Goal: Transaction & Acquisition: Purchase product/service

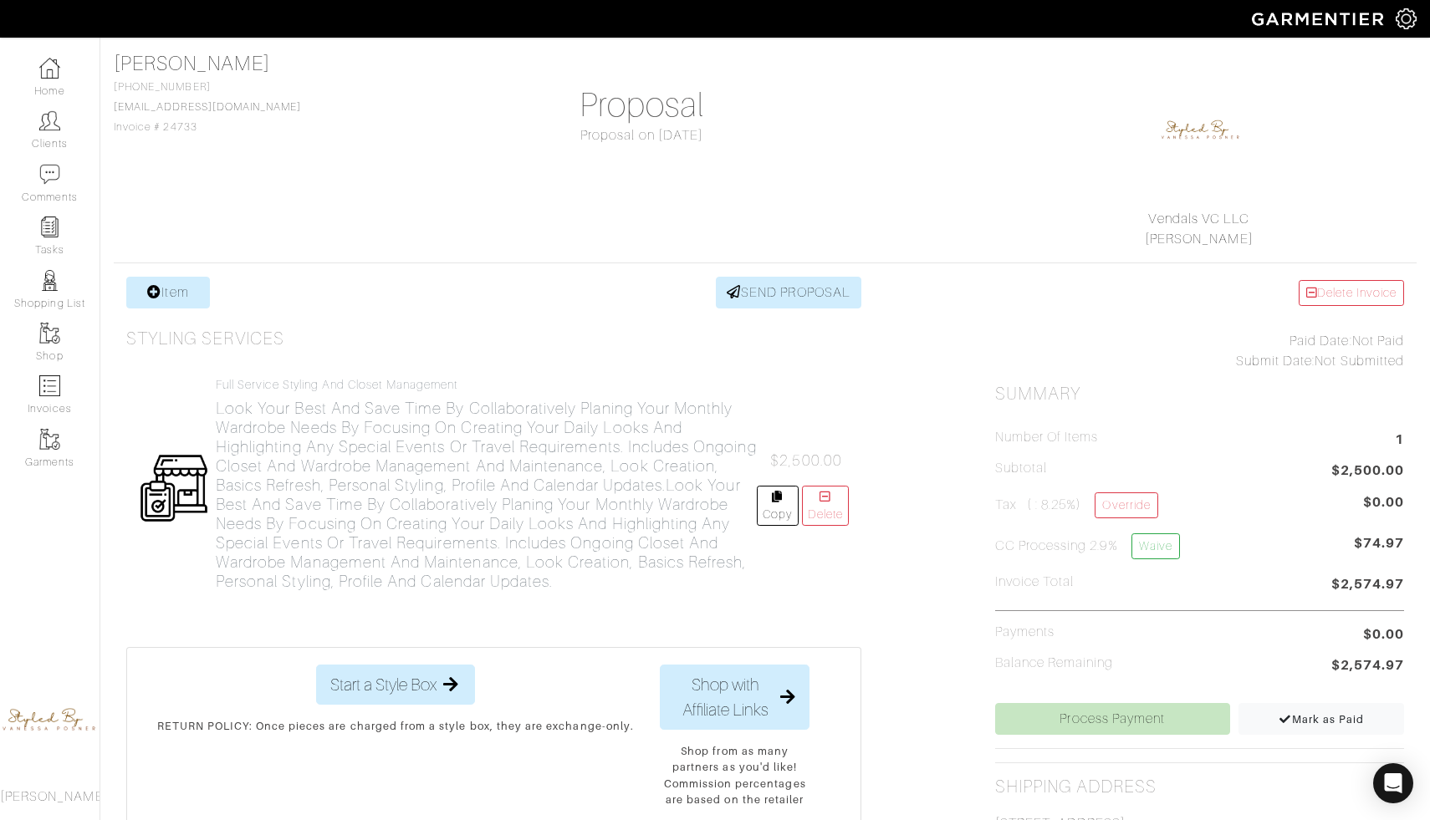
scroll to position [202, 0]
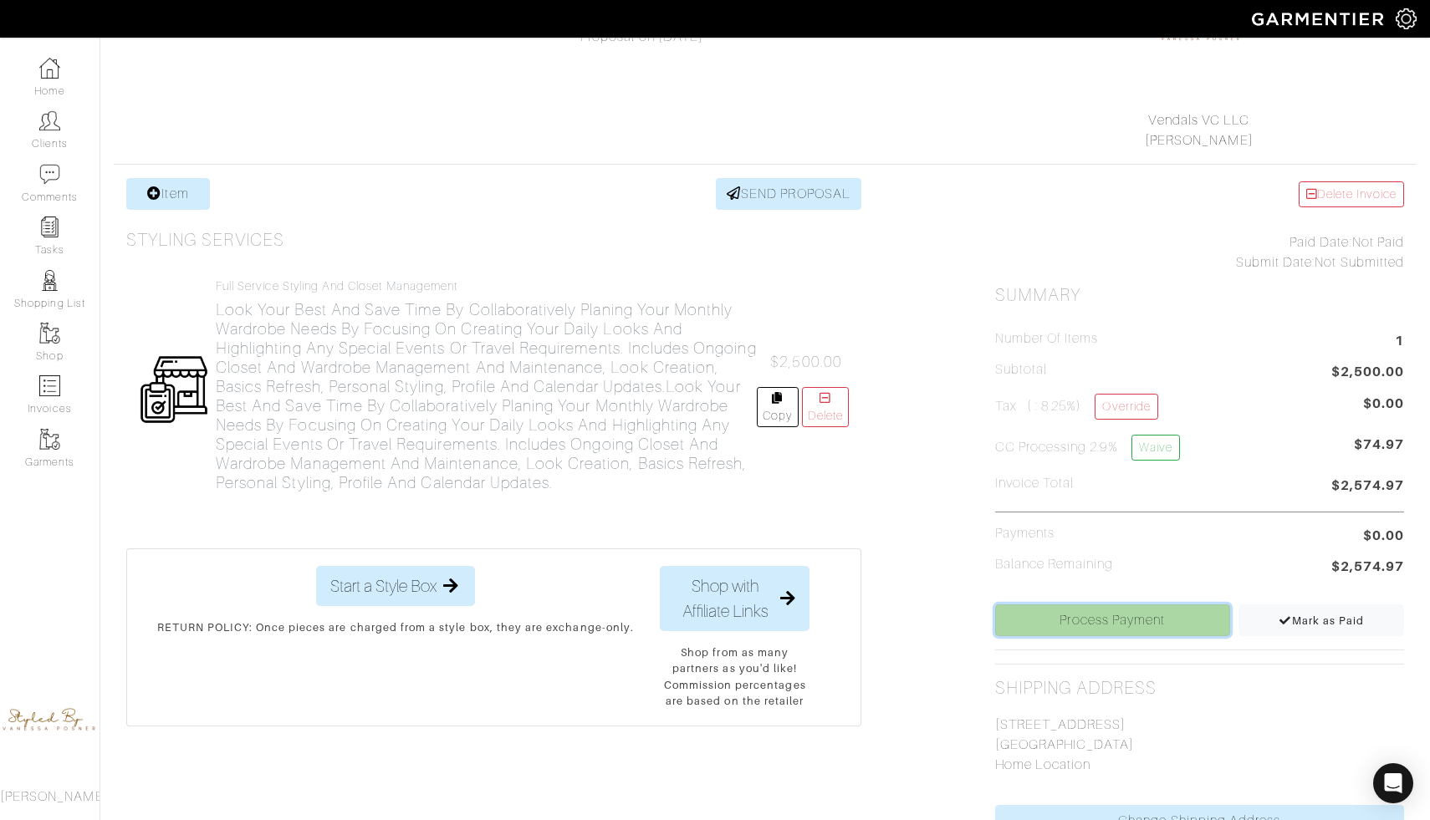
click at [1127, 623] on link "Process Payment" at bounding box center [1112, 621] width 235 height 32
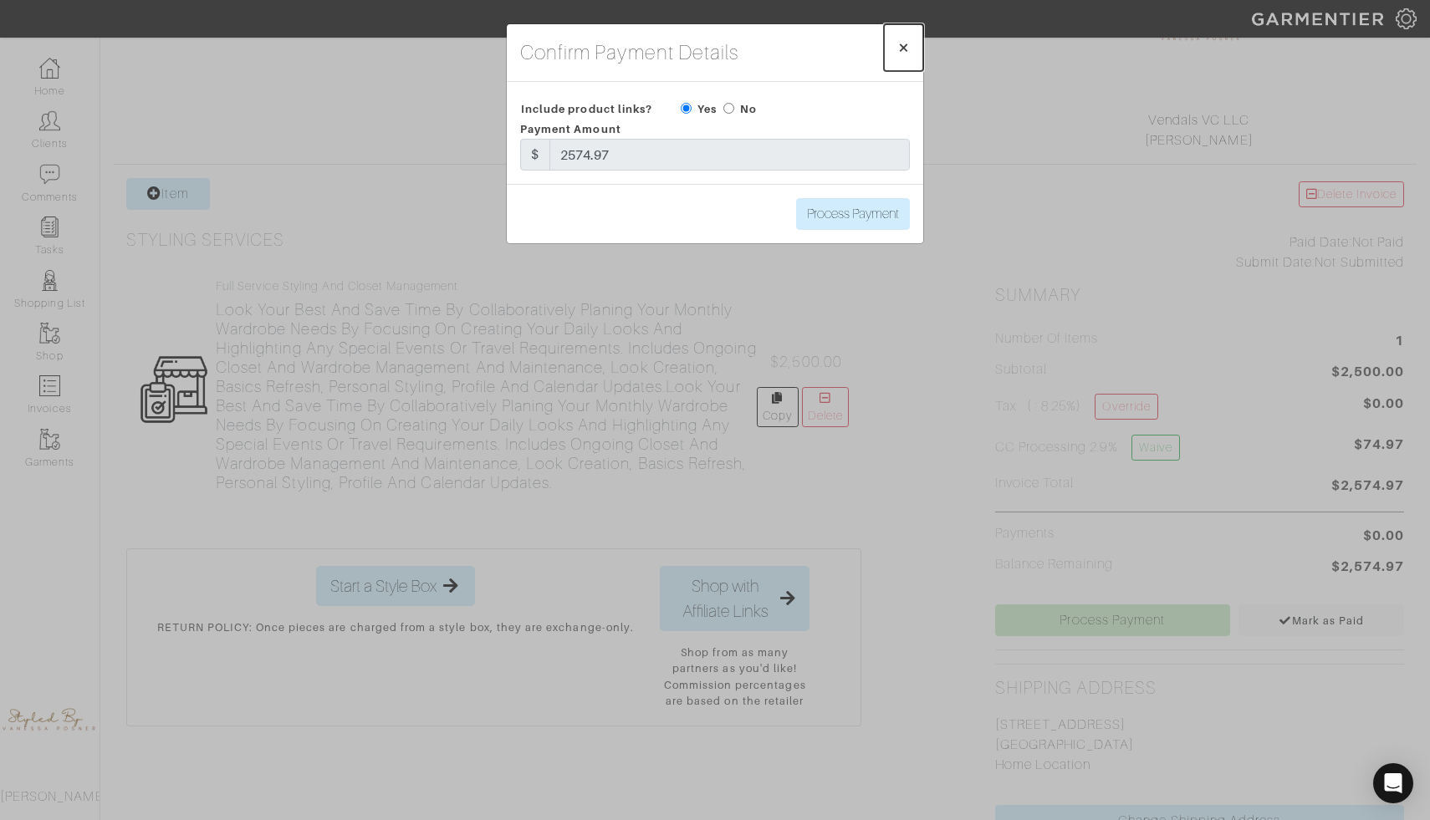
click at [908, 49] on span "×" at bounding box center [903, 47] width 13 height 23
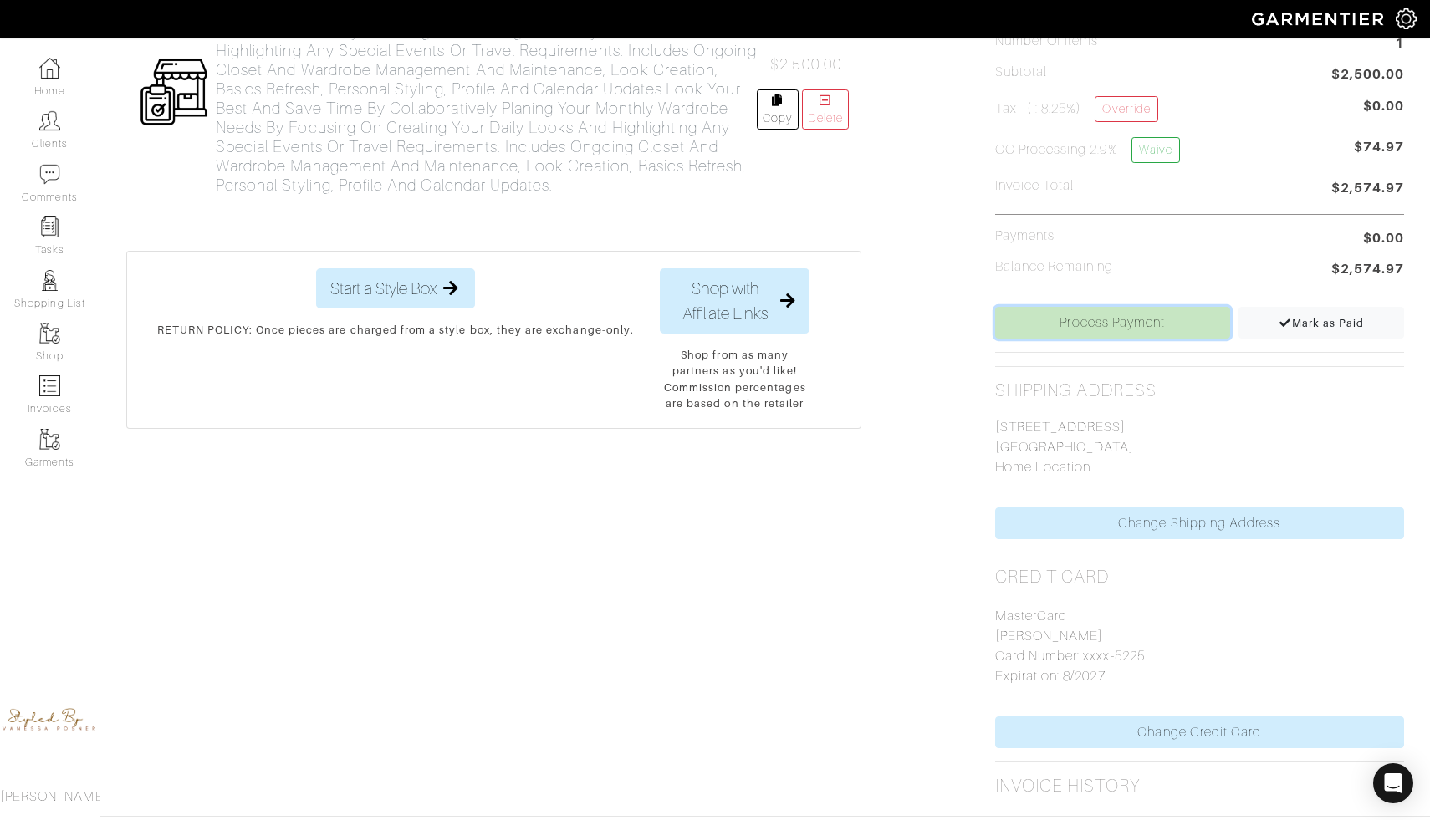
scroll to position [504, 0]
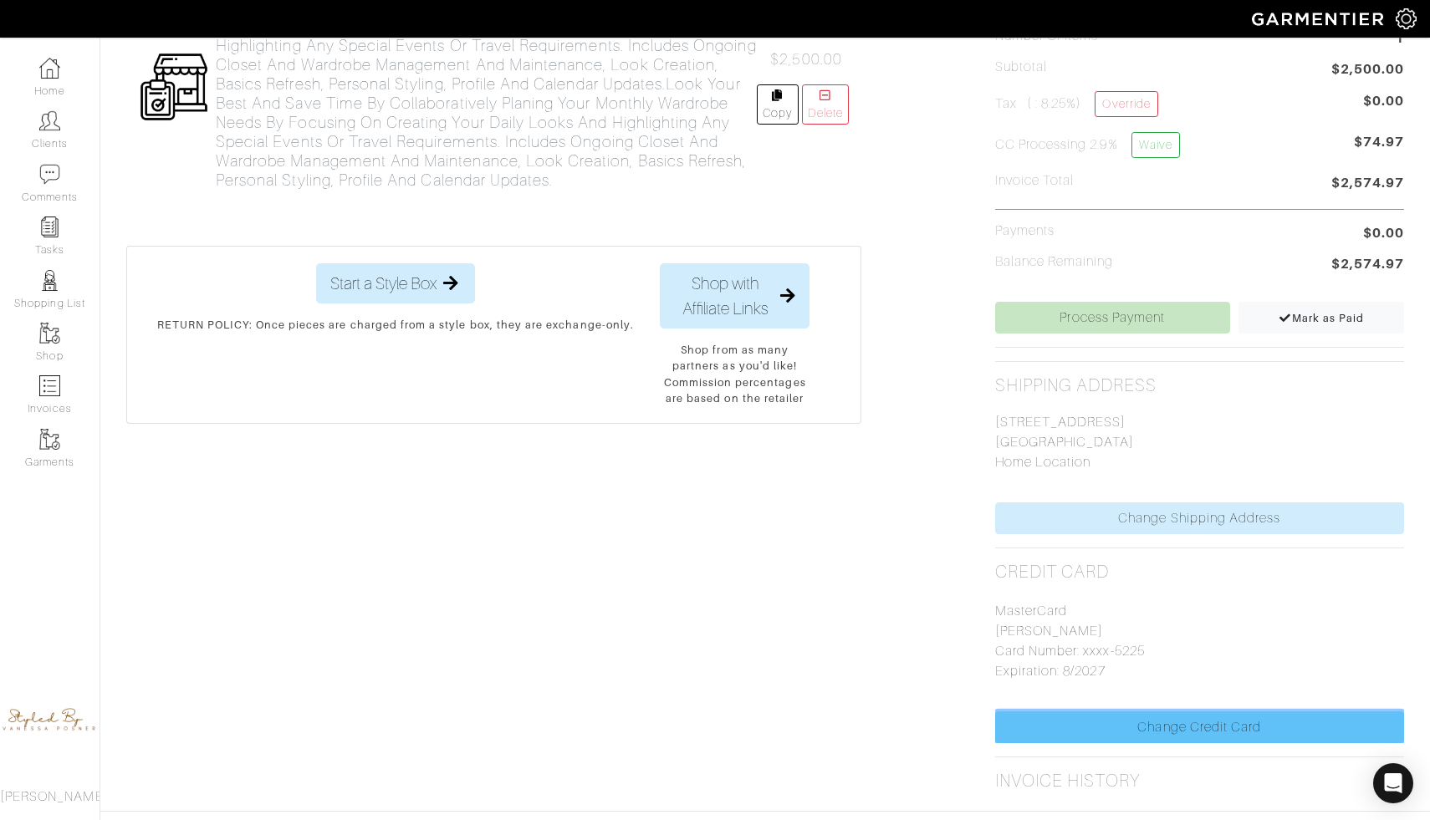
click at [1154, 726] on link "Change Credit Card" at bounding box center [1199, 728] width 409 height 32
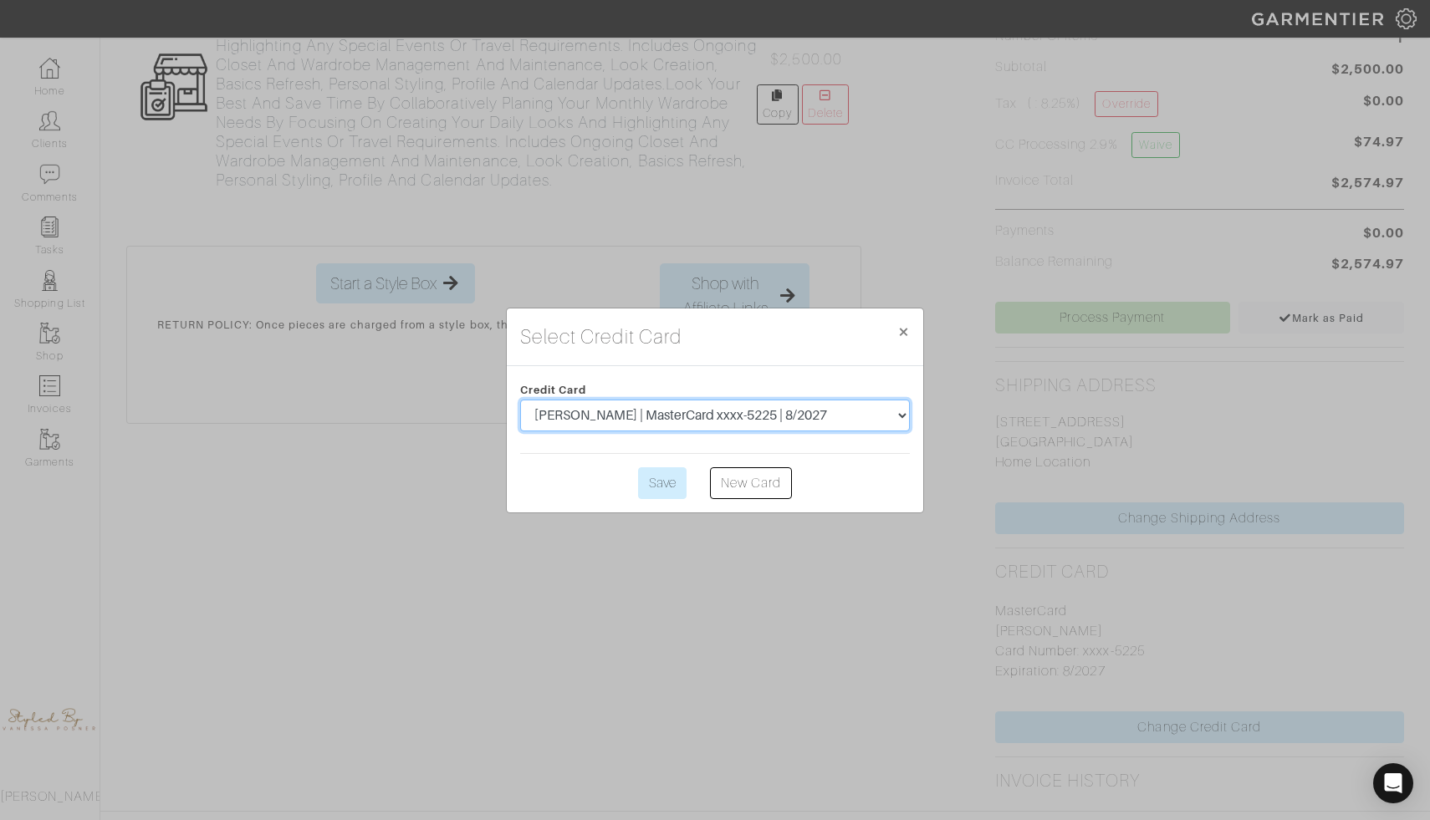
click at [832, 412] on select "[PERSON_NAME] | MasterCard xxxx-5225 | 8/2027 [PERSON_NAME] | MasterCard xxxx-5…" at bounding box center [715, 416] width 390 height 32
click at [520, 400] on select "[PERSON_NAME] | MasterCard xxxx-5225 | 8/2027 [PERSON_NAME] | MasterCard xxxx-5…" at bounding box center [715, 416] width 390 height 32
click at [662, 482] on input "Save" at bounding box center [662, 484] width 49 height 32
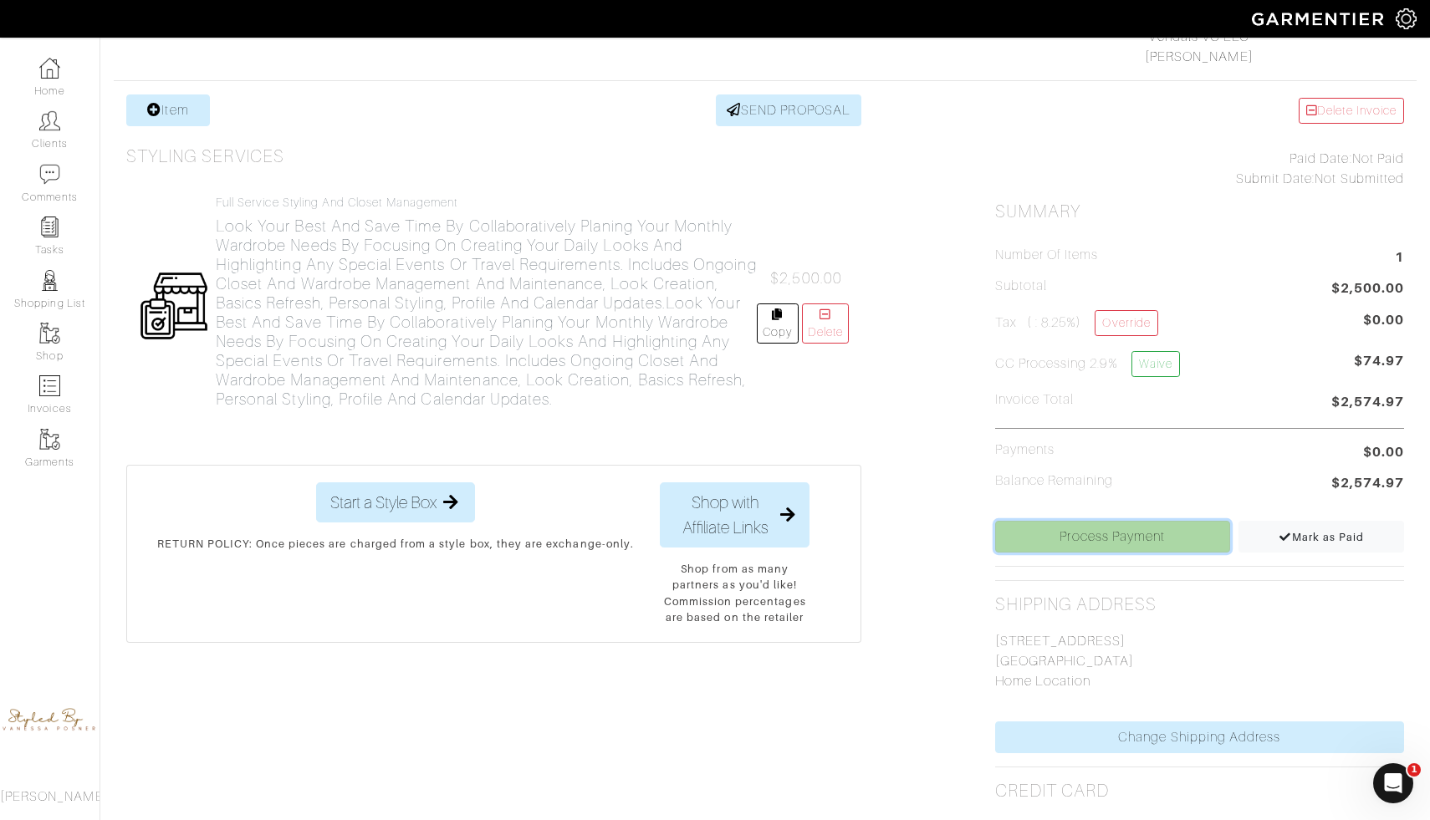
click at [1086, 543] on link "Process Payment" at bounding box center [1112, 537] width 235 height 32
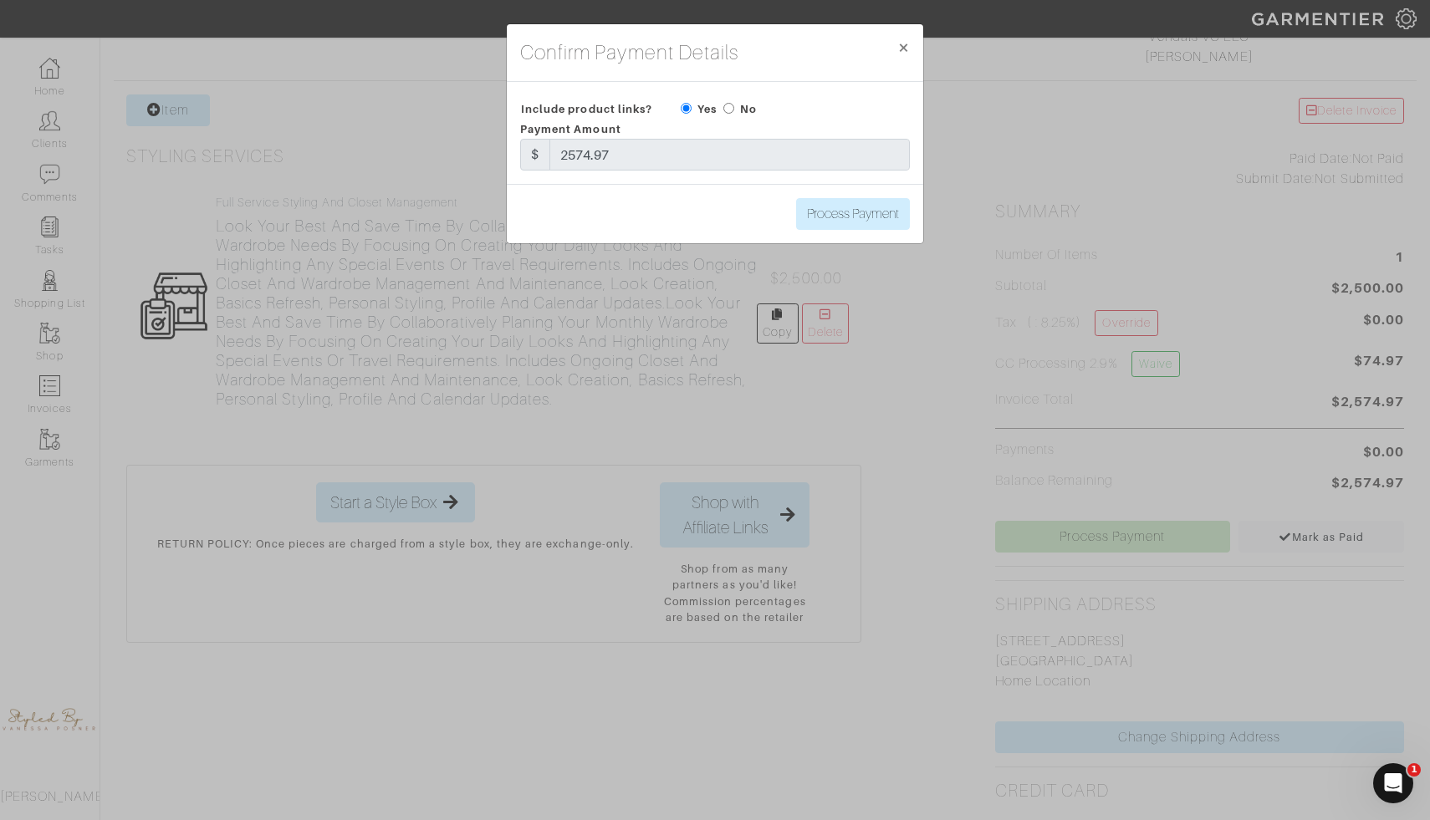
click at [725, 105] on input "radio" at bounding box center [728, 108] width 11 height 11
radio input "true"
click at [880, 222] on input "Process Payment" at bounding box center [853, 214] width 114 height 32
type input "Process Payment"
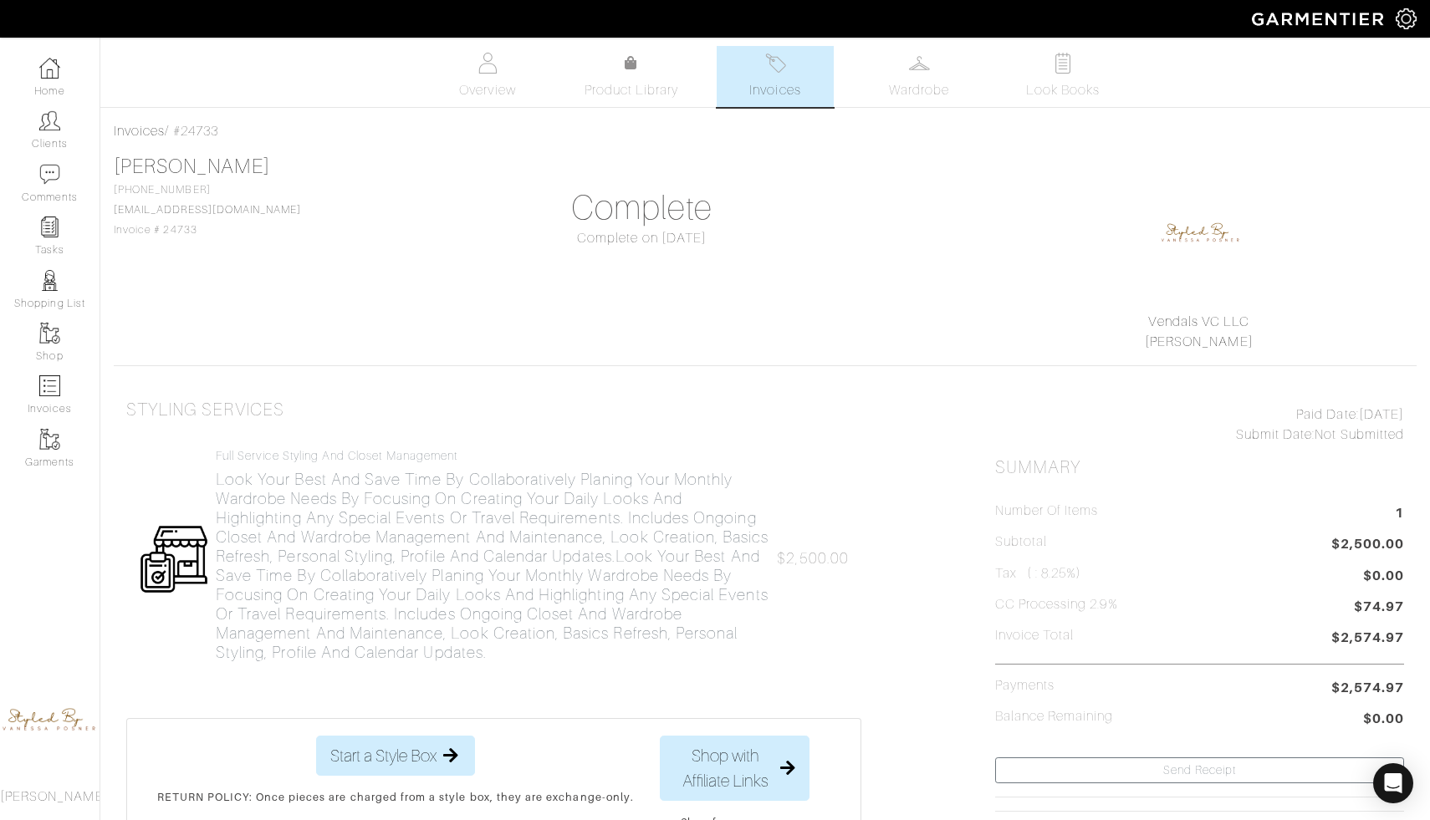
click at [786, 74] on link "Invoices" at bounding box center [775, 76] width 117 height 61
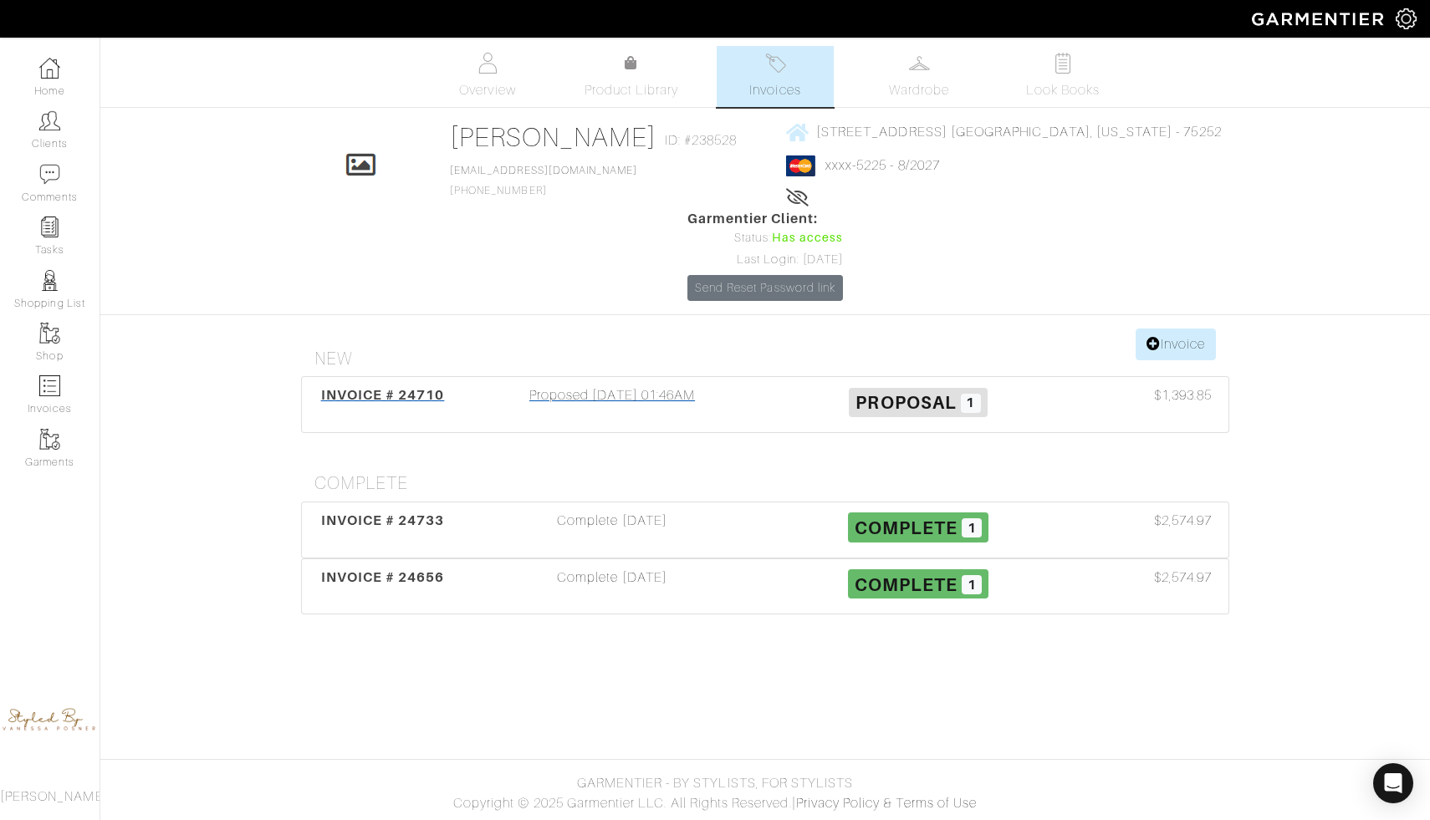
click at [925, 388] on span "Proposal 1" at bounding box center [918, 402] width 139 height 29
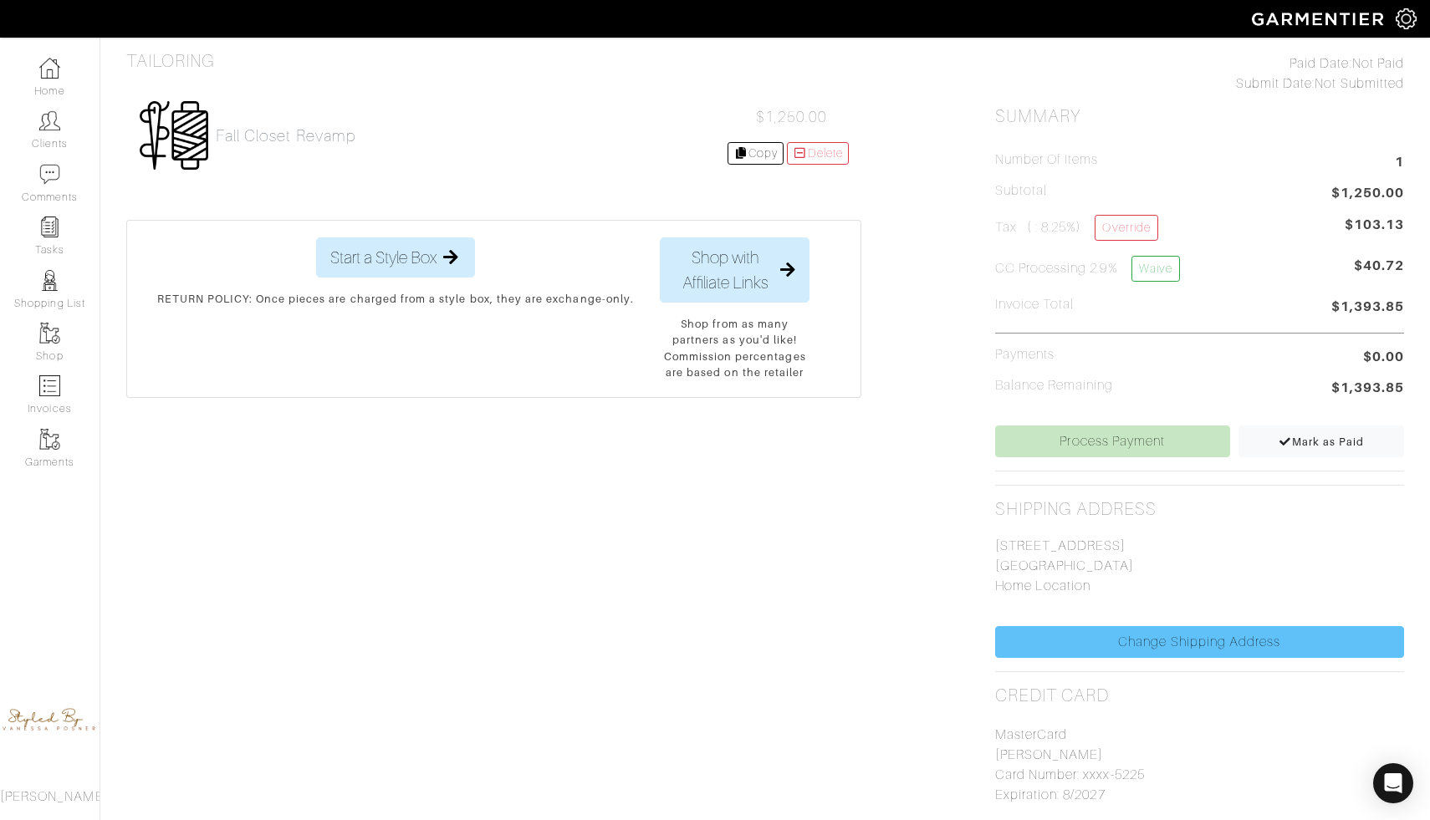
scroll to position [555, 0]
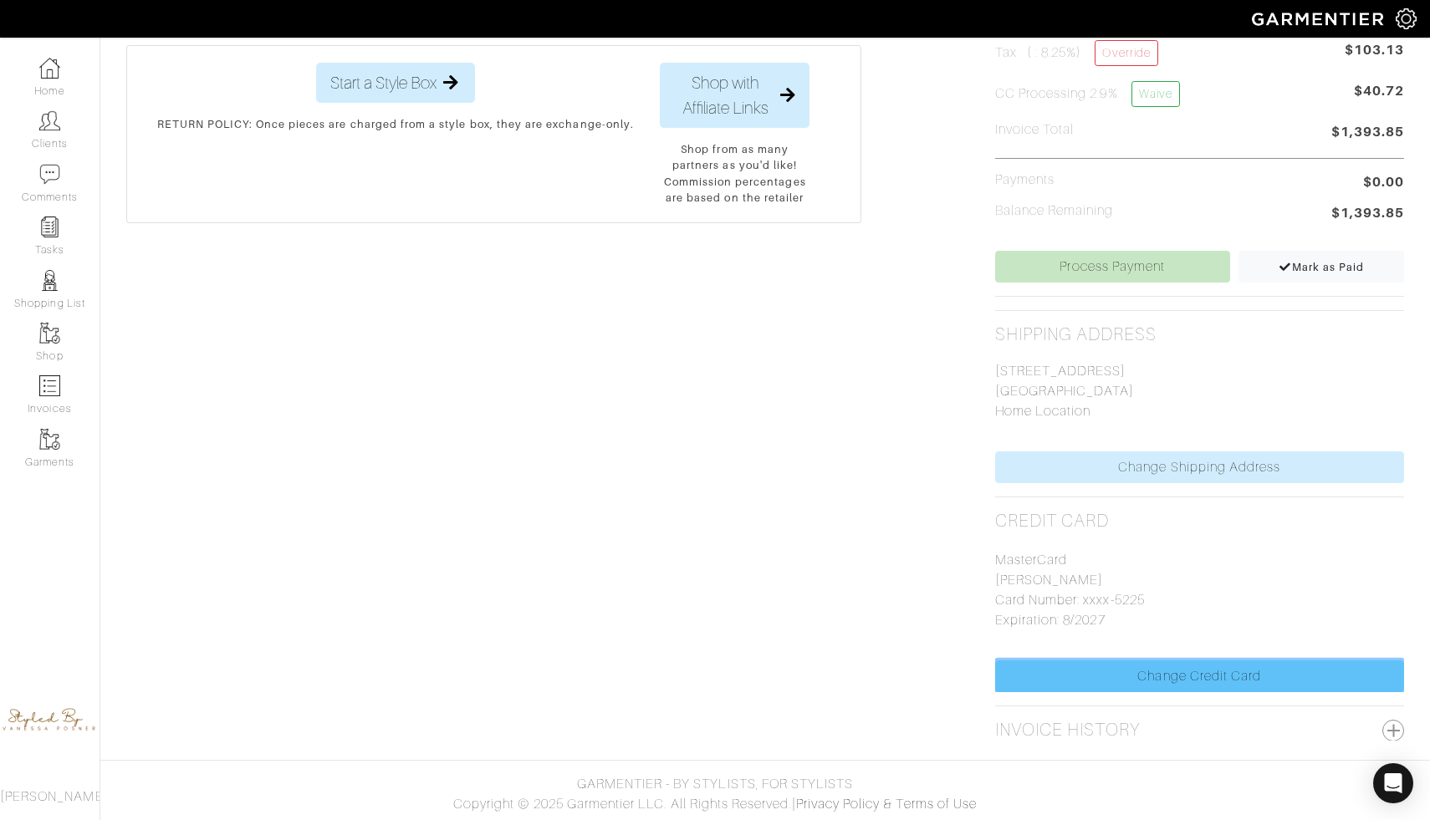
click at [1100, 676] on link "Change Credit Card" at bounding box center [1199, 677] width 409 height 32
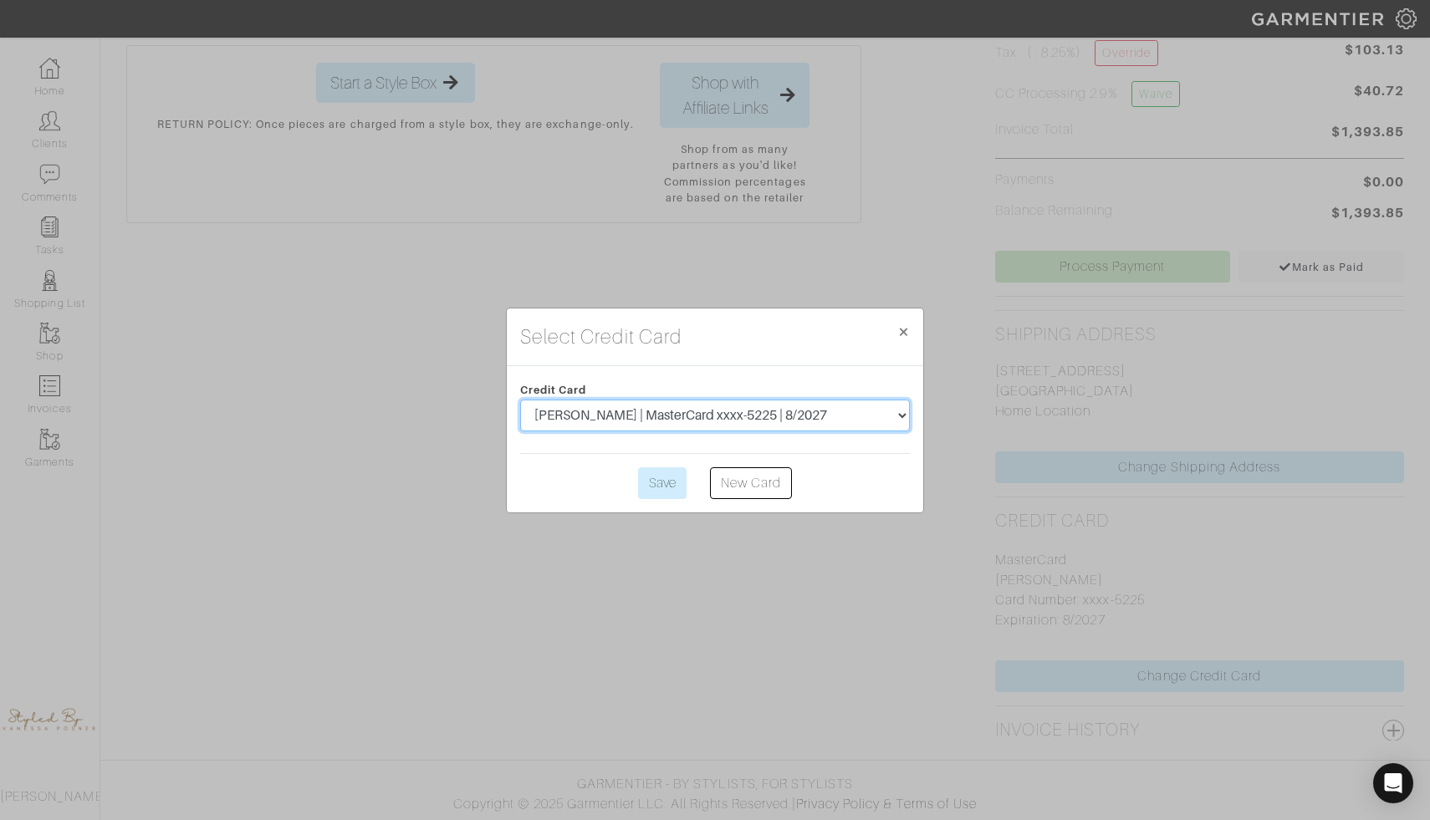
click at [902, 415] on select "[PERSON_NAME] | MasterCard xxxx-5225 | 8/2027 [PERSON_NAME] | MasterCard xxxx-5…" at bounding box center [715, 416] width 390 height 32
click at [520, 400] on select "[PERSON_NAME] | MasterCard xxxx-5225 | 8/2027 [PERSON_NAME] | MasterCard xxxx-5…" at bounding box center [715, 416] width 390 height 32
click at [662, 483] on input "Save" at bounding box center [662, 484] width 49 height 32
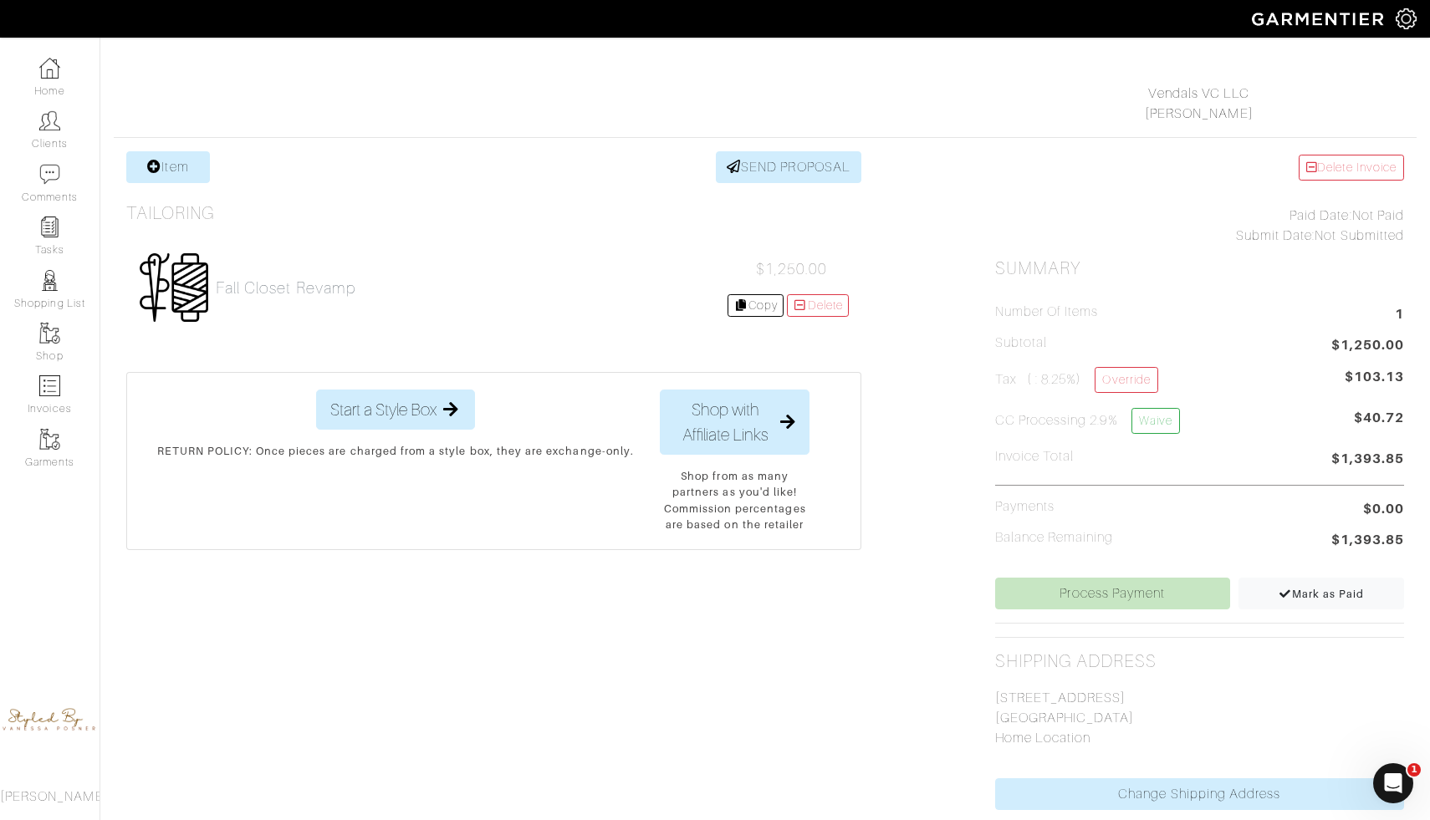
scroll to position [280, 0]
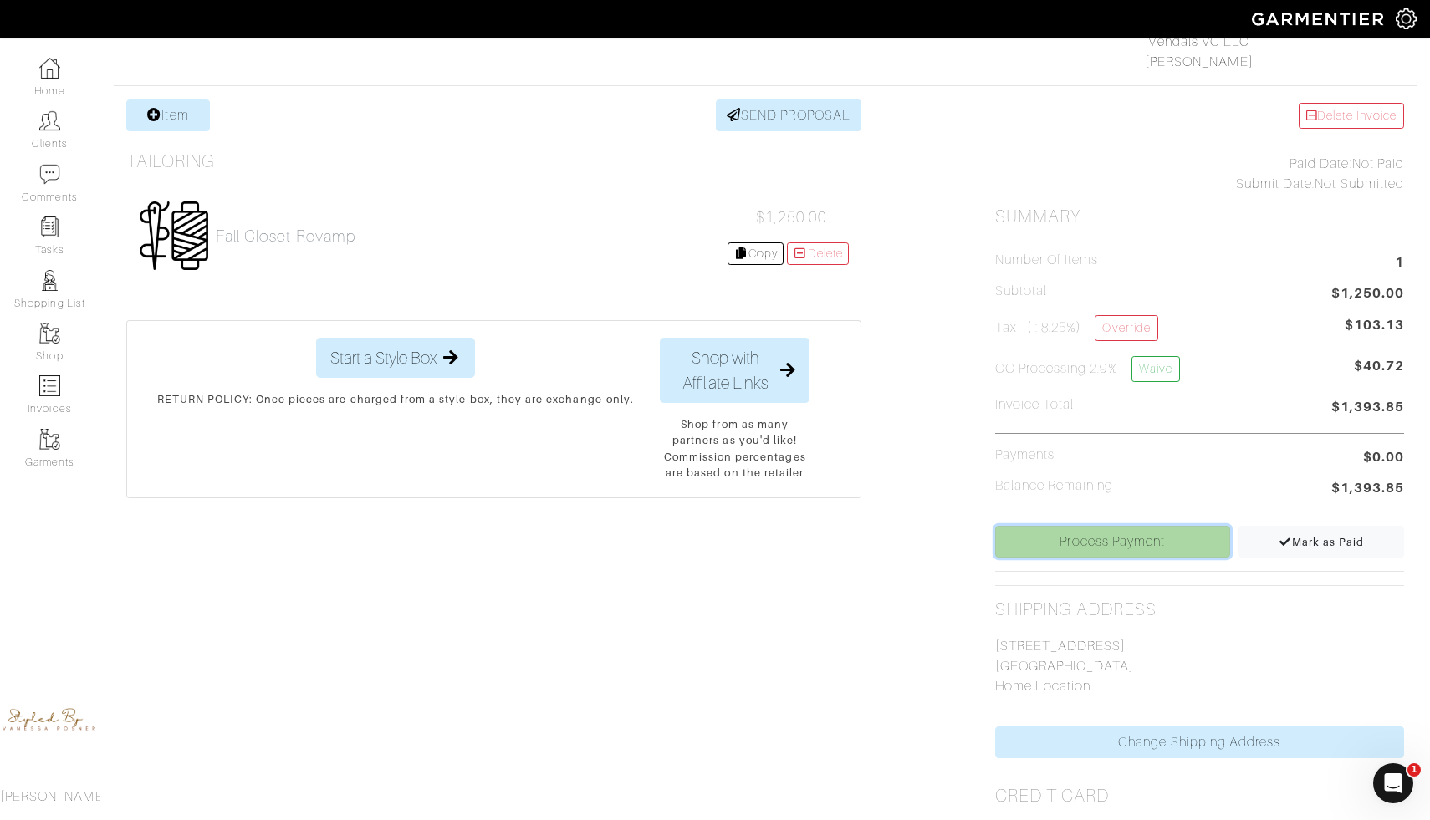
click at [1096, 547] on link "Process Payment" at bounding box center [1112, 542] width 235 height 32
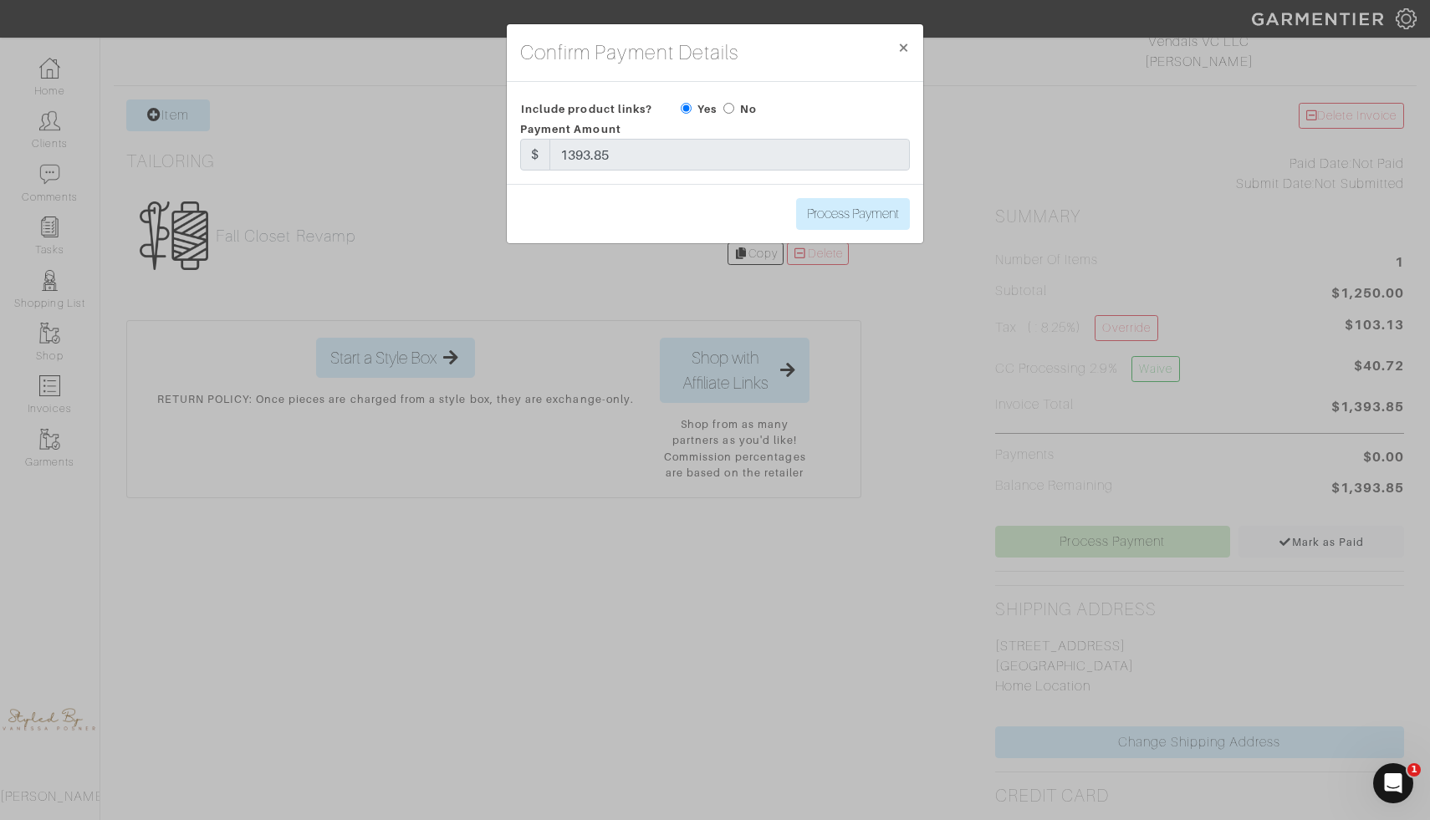
click at [730, 102] on div "No" at bounding box center [739, 109] width 33 height 20
click at [729, 110] on input "radio" at bounding box center [728, 108] width 11 height 11
radio input "true"
click at [831, 212] on input "Process Payment" at bounding box center [853, 214] width 114 height 32
type input "Process Payment"
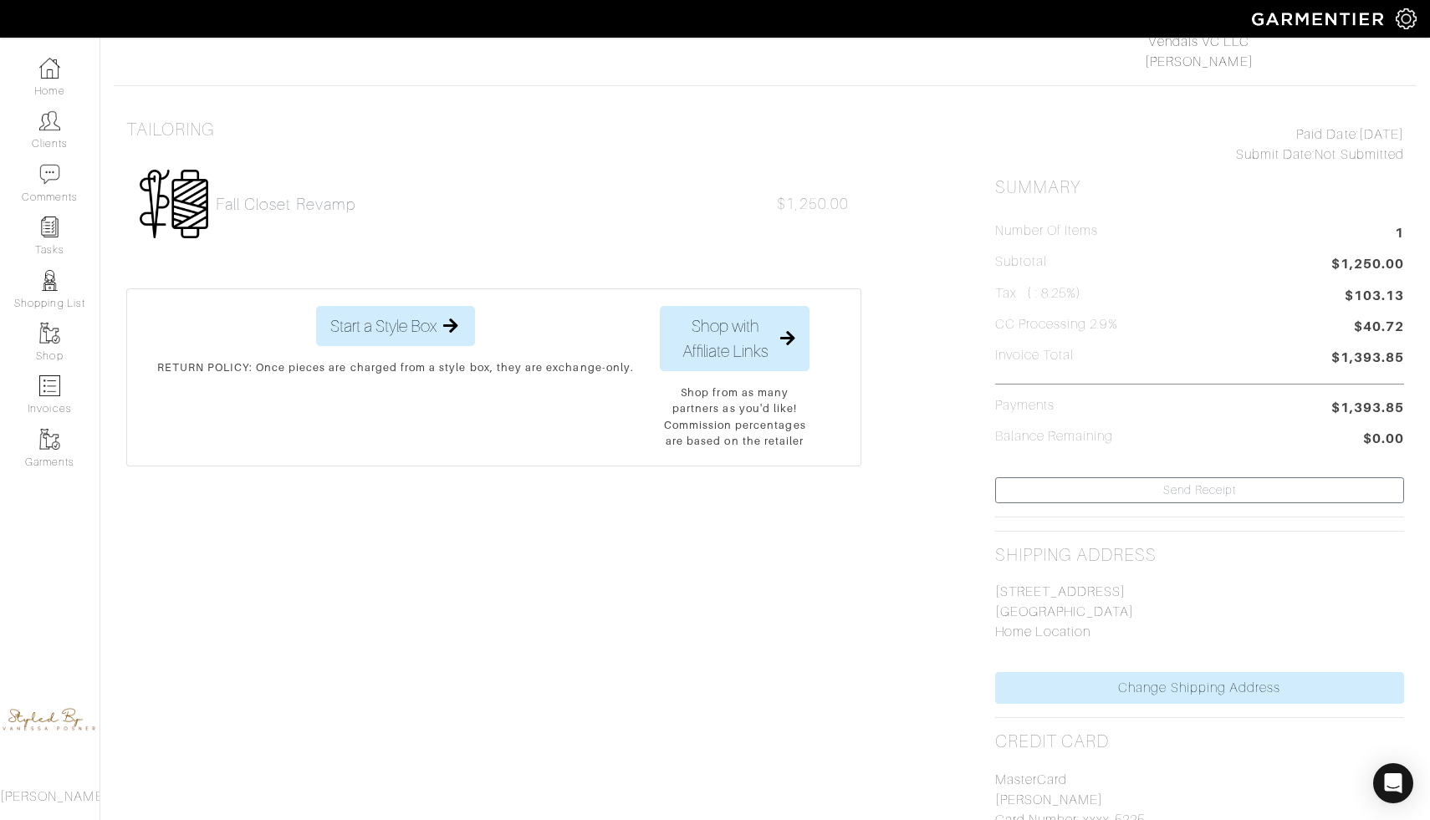
scroll to position [0, 0]
